Goal: Information Seeking & Learning: Learn about a topic

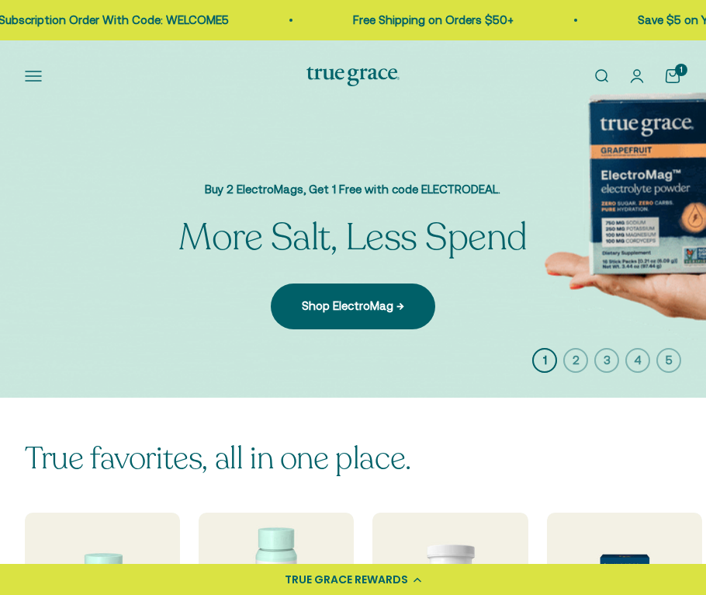
click at [29, 78] on button "Open navigation menu" at bounding box center [33, 76] width 17 height 17
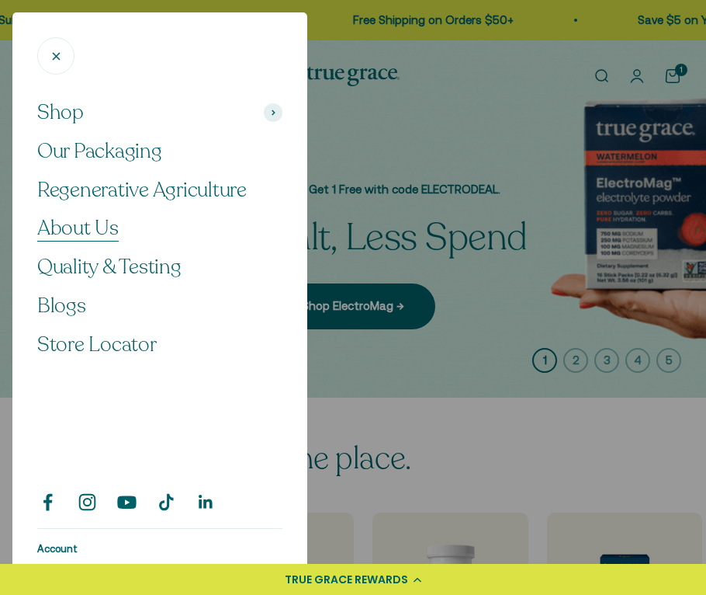
click at [81, 228] on span "About Us" at bounding box center [78, 227] width 82 height 27
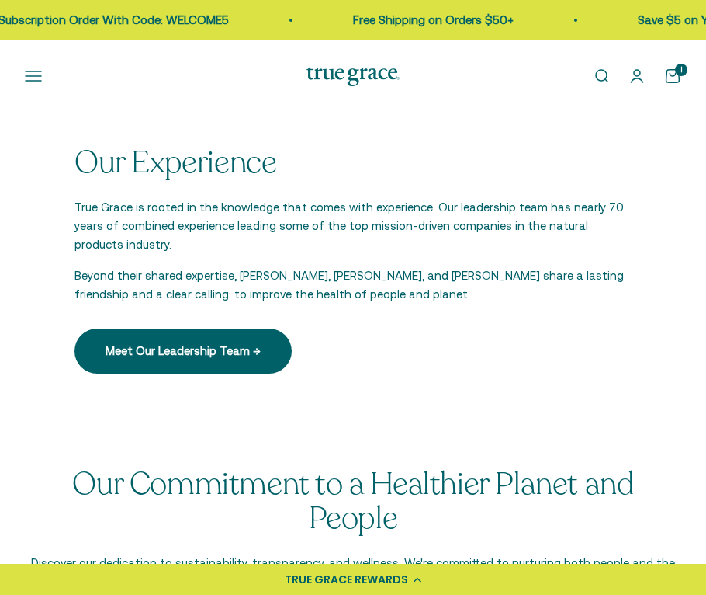
scroll to position [3430, 0]
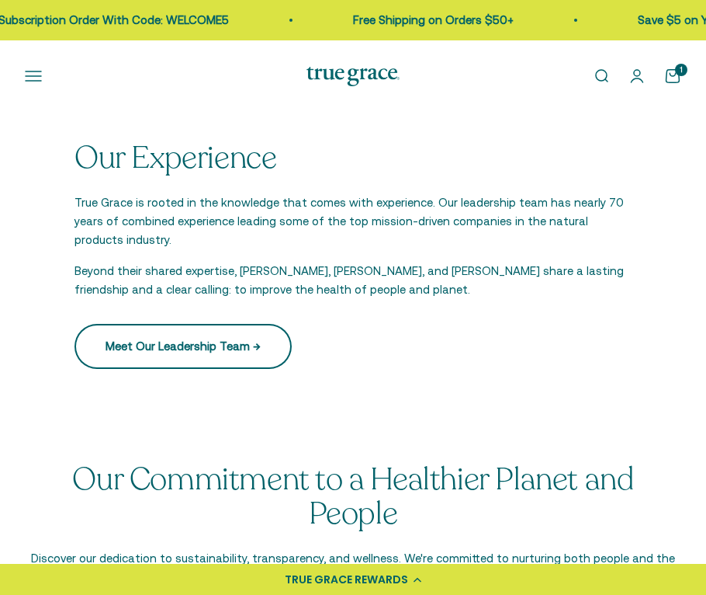
click at [215, 332] on link "Meet Our Leadership Team →" at bounding box center [183, 346] width 217 height 45
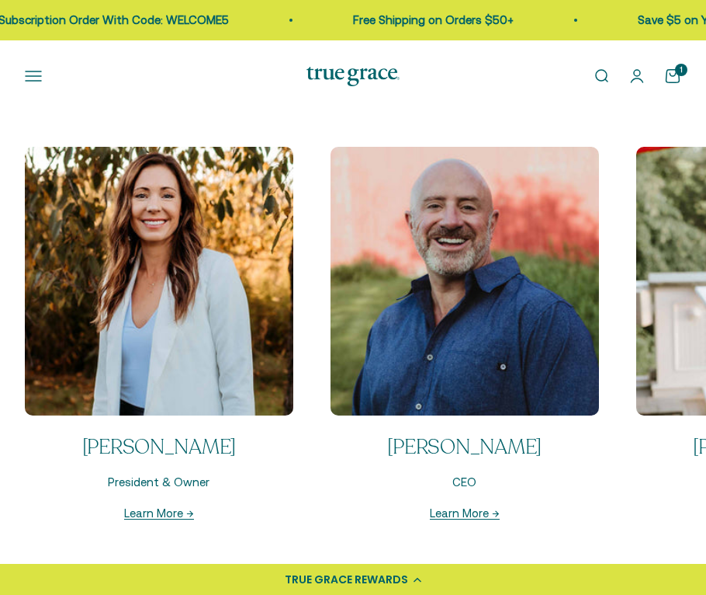
scroll to position [1887, 0]
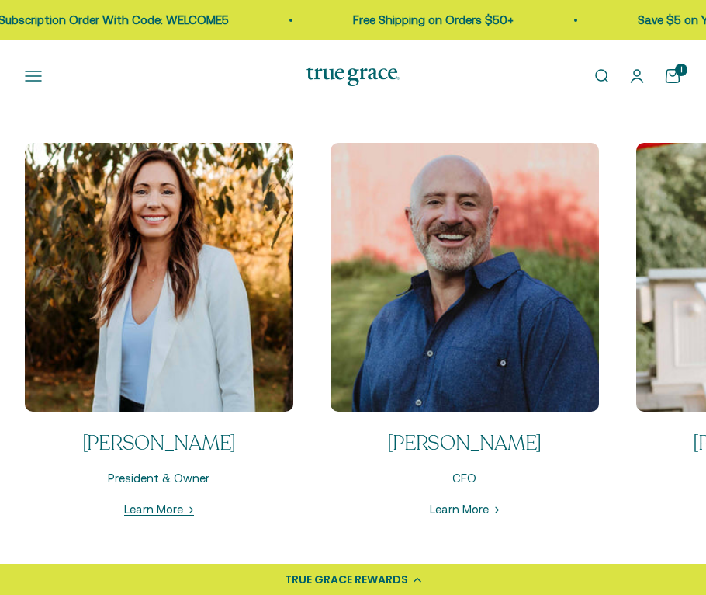
click at [471, 508] on link "Learn More →" at bounding box center [465, 508] width 70 height 13
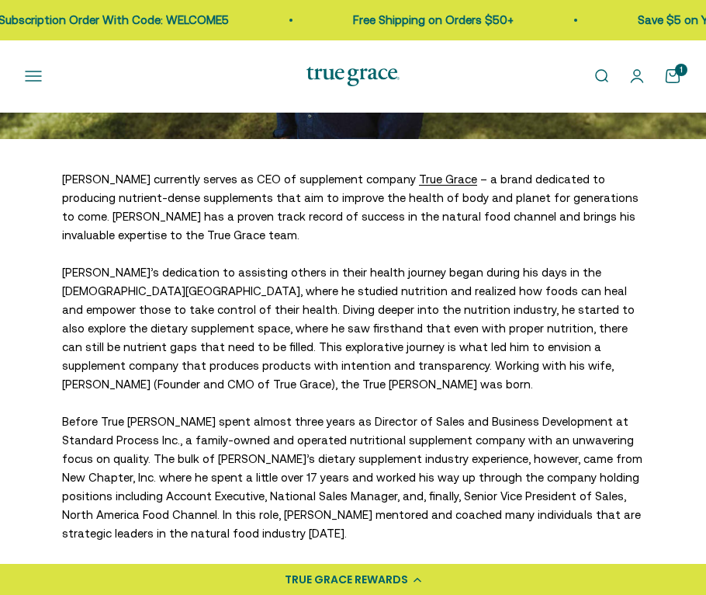
scroll to position [382, 0]
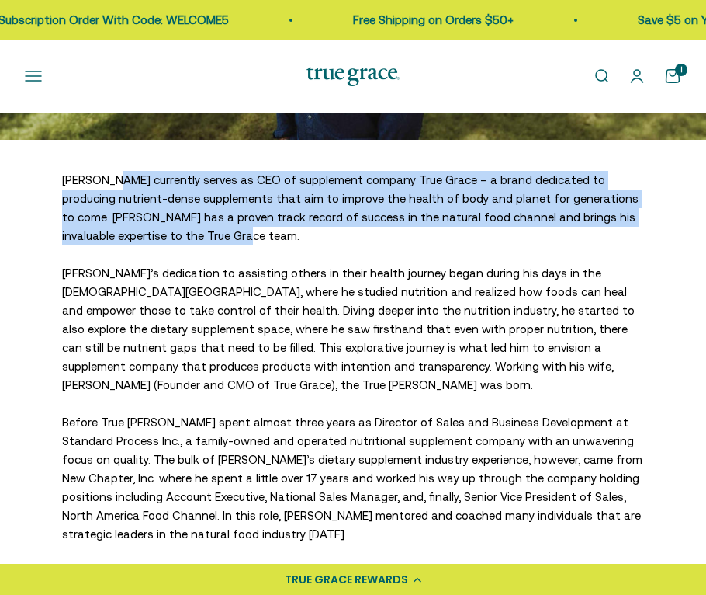
drag, startPoint x: 63, startPoint y: 176, endPoint x: 433, endPoint y: 231, distance: 374.2
click at [433, 231] on div "Brian Hall currently serves as CEO of supplement company True Grace – a brand d…" at bounding box center [353, 357] width 582 height 373
copy div "Brian Hall currently serves as CEO of supplement company True Grace – a brand d…"
